Goal: Communication & Community: Answer question/provide support

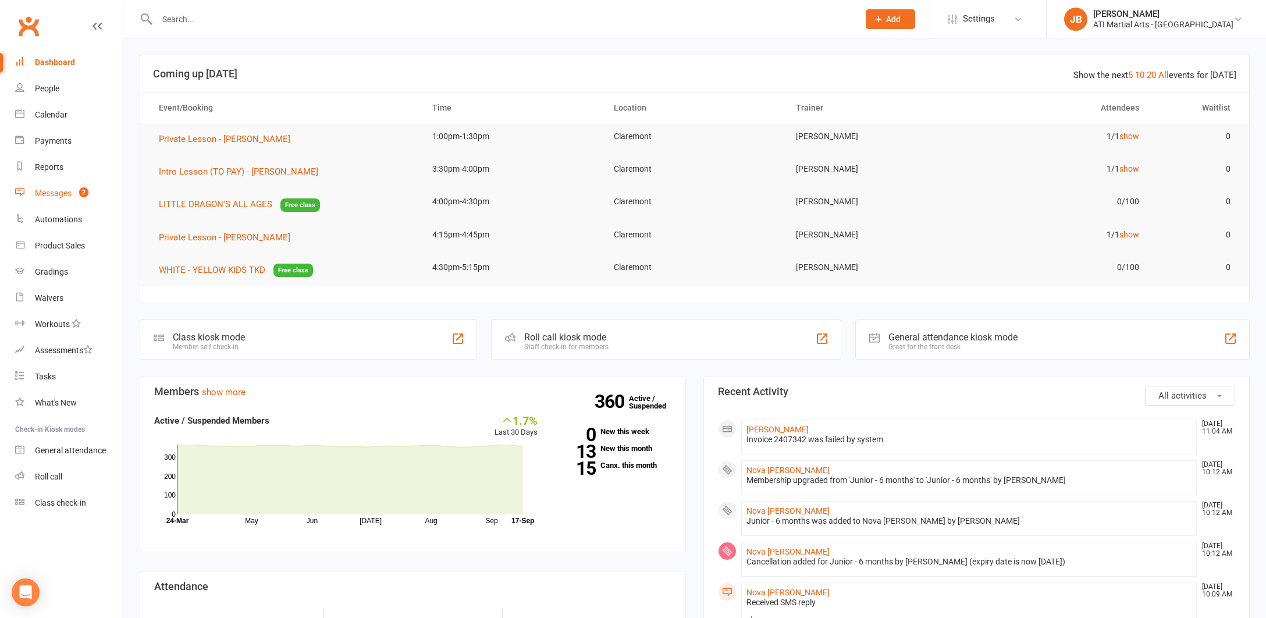
click at [55, 194] on div "Messages" at bounding box center [53, 192] width 37 height 9
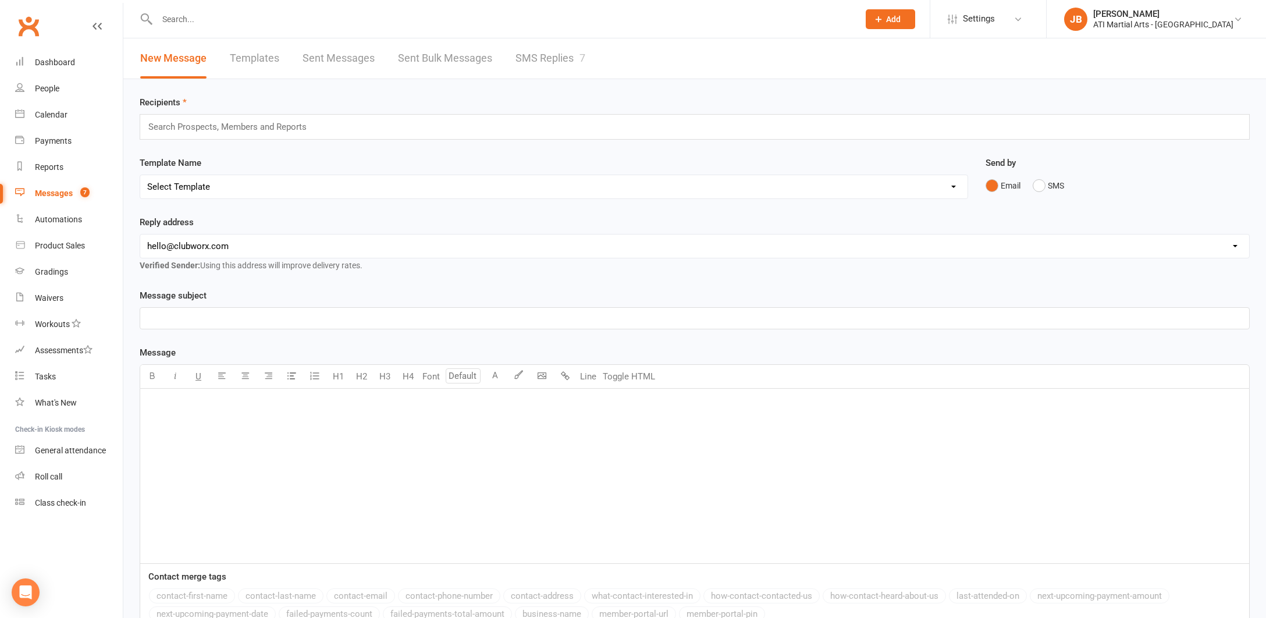
click at [543, 60] on link "SMS Replies 7" at bounding box center [550, 58] width 70 height 40
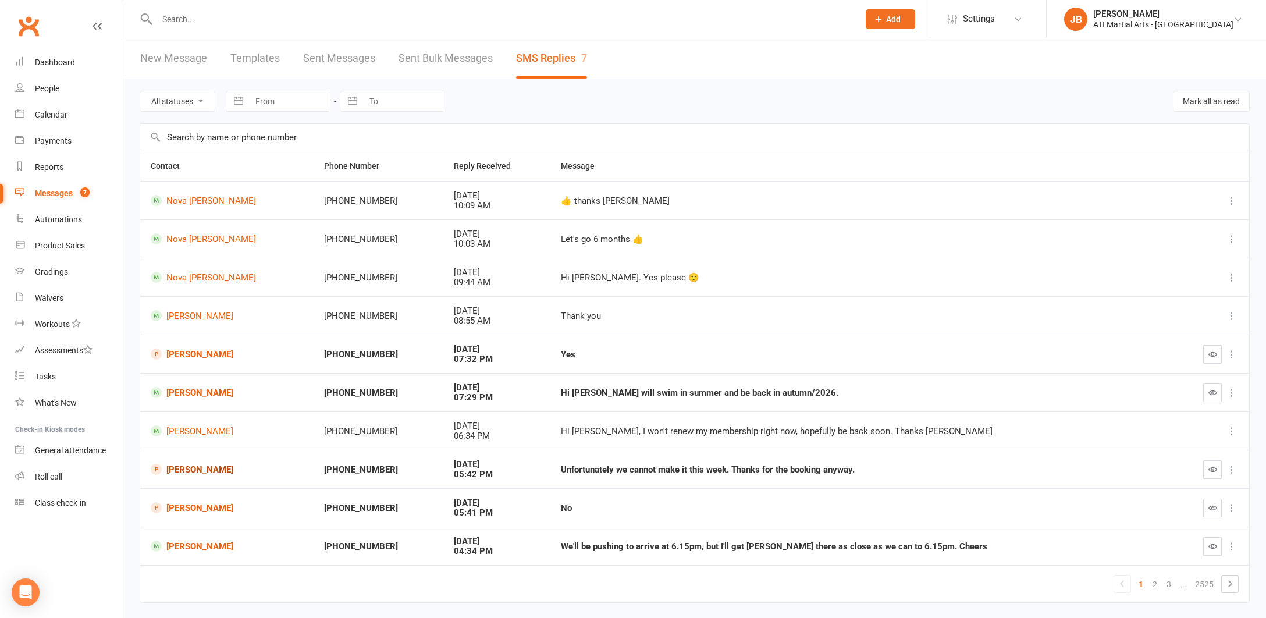
click at [190, 467] on link "Shanai Zadeh" at bounding box center [227, 469] width 152 height 11
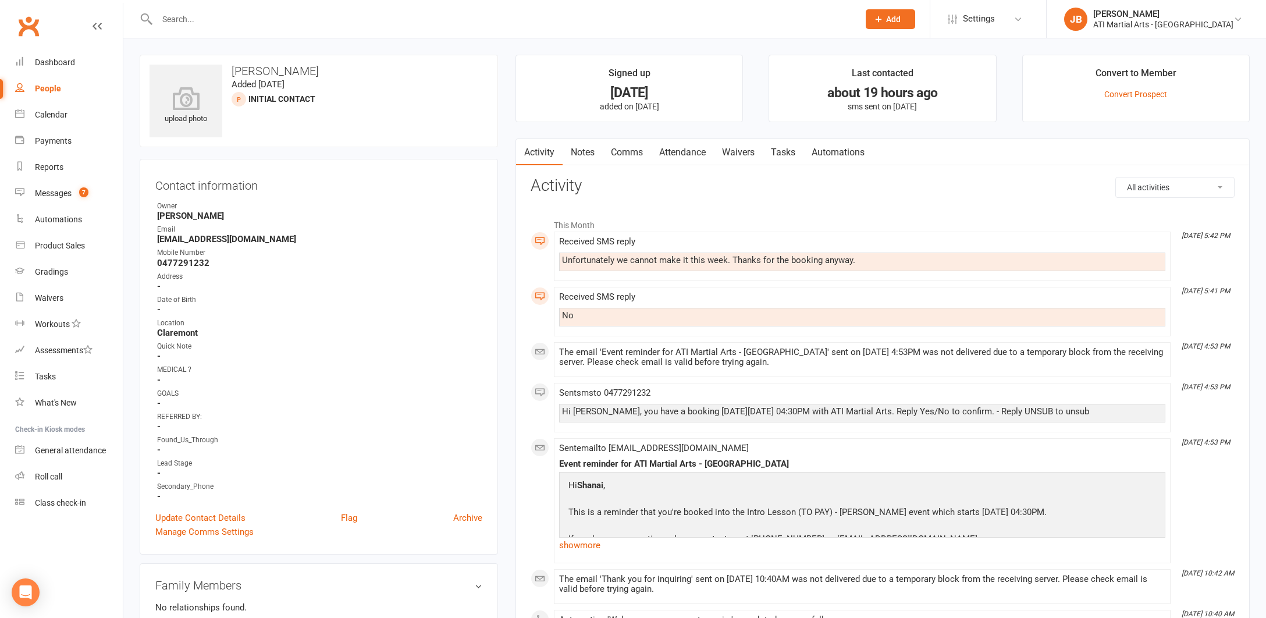
click at [29, 24] on link "Clubworx" at bounding box center [28, 26] width 29 height 29
